Goal: Task Accomplishment & Management: Manage account settings

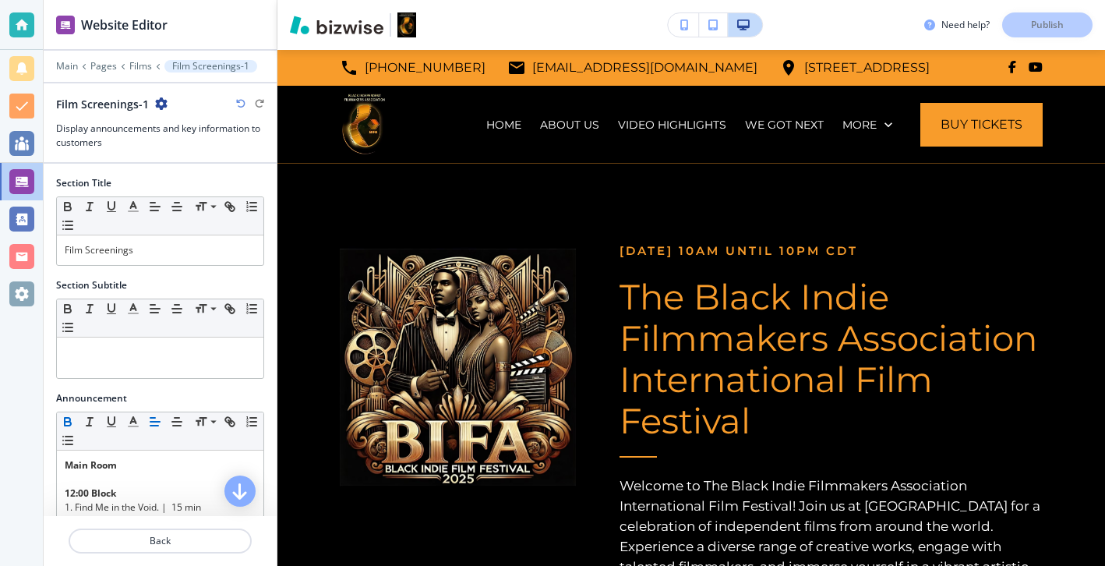
scroll to position [544, 0]
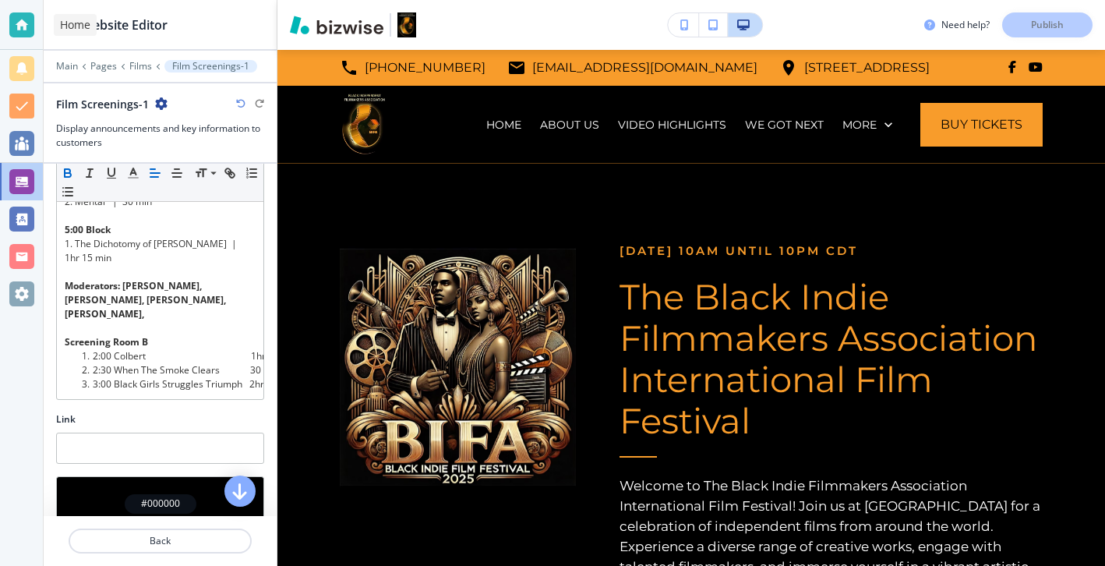
click at [19, 26] on div at bounding box center [21, 24] width 25 height 25
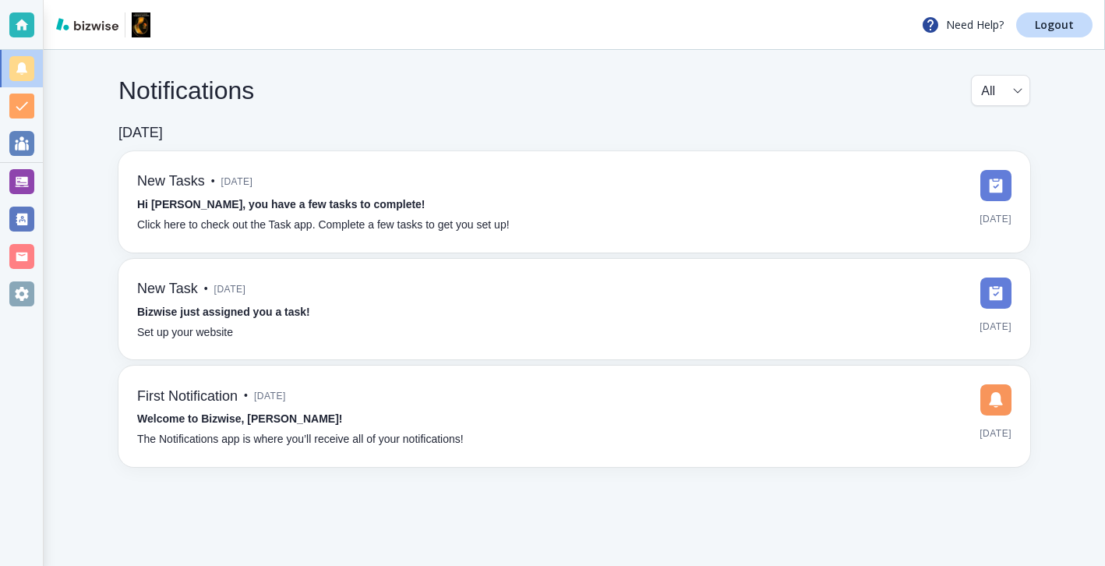
click at [1049, 8] on div "Need Help? Logout" at bounding box center [574, 25] width 1061 height 50
click at [1049, 12] on link "Logout" at bounding box center [1054, 24] width 76 height 25
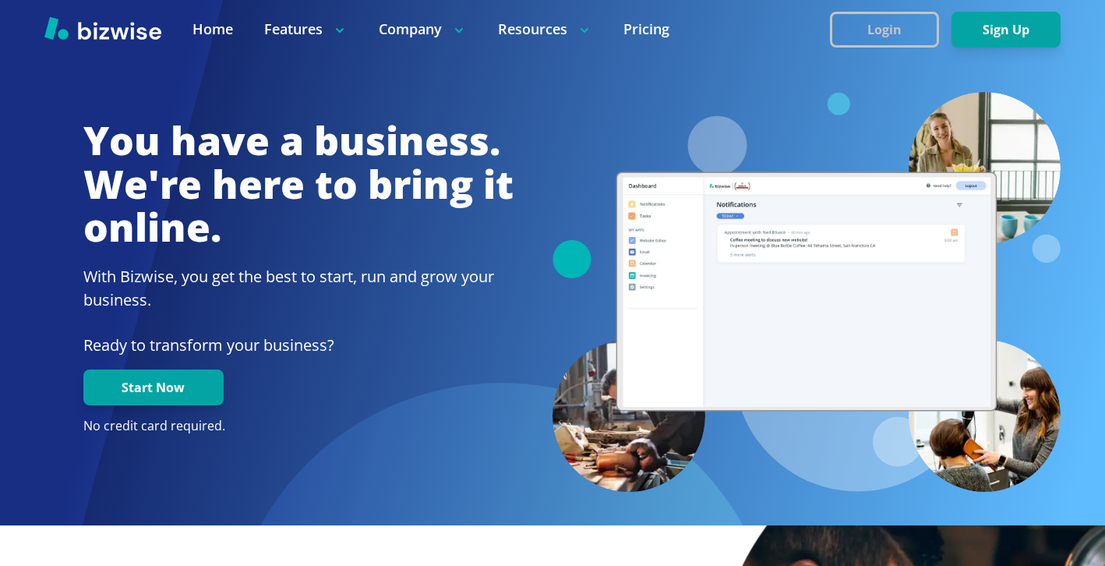
click at [898, 33] on button "Login" at bounding box center [884, 30] width 109 height 36
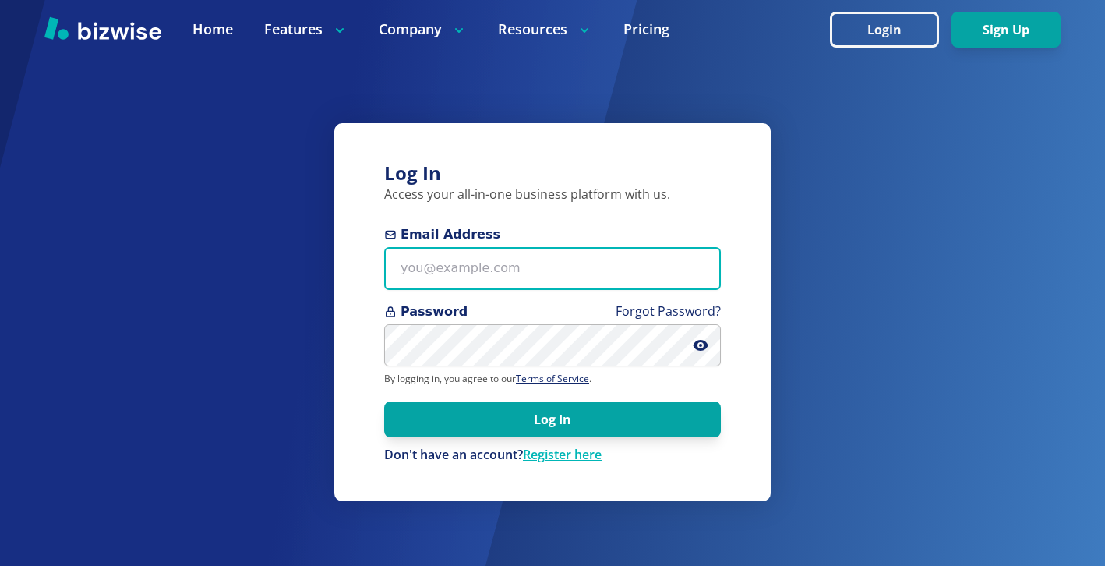
click at [633, 252] on input "Email Address" at bounding box center [552, 268] width 337 height 43
paste input "[EMAIL_ADDRESS][DOMAIN_NAME]"
type input "[EMAIL_ADDRESS][DOMAIN_NAME]"
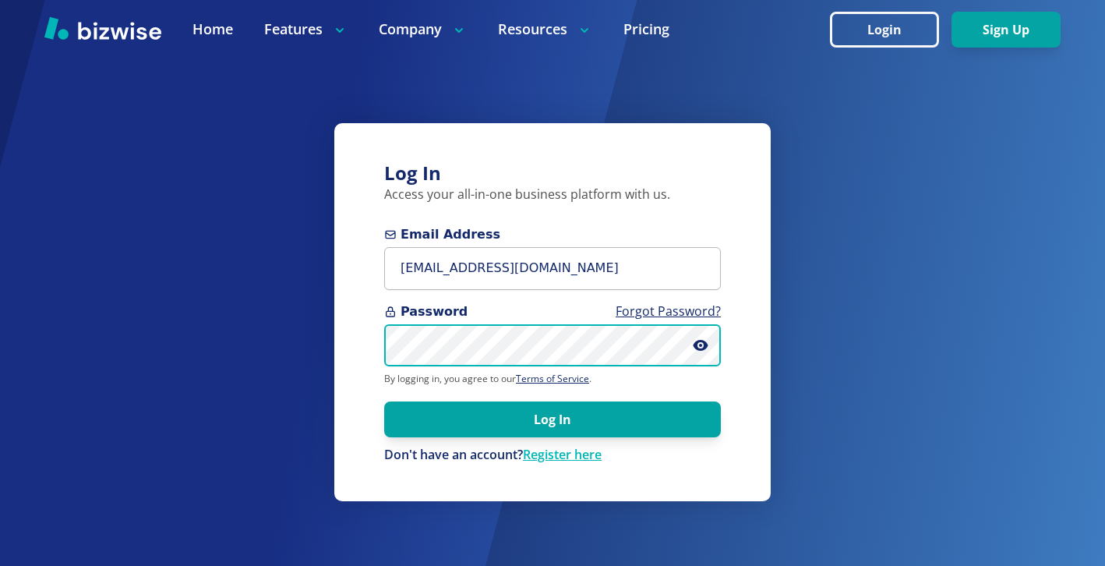
click at [384, 401] on button "Log In" at bounding box center [552, 419] width 337 height 36
